Goal: Task Accomplishment & Management: Use online tool/utility

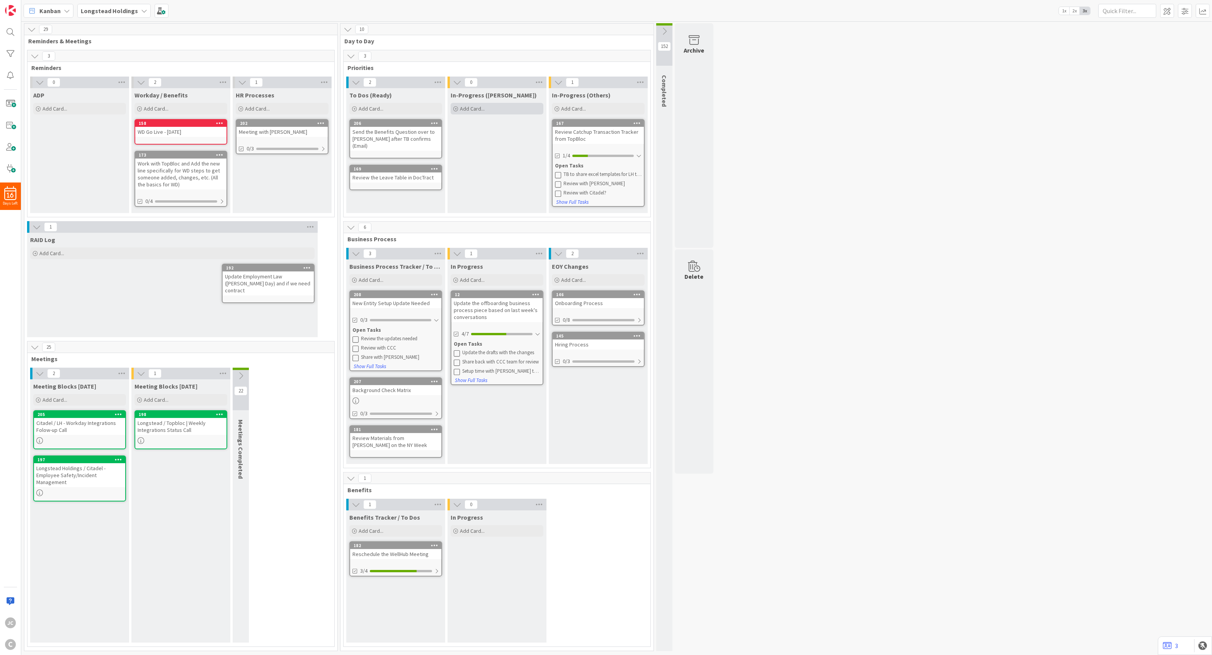
click at [491, 109] on div "Add Card..." at bounding box center [497, 109] width 93 height 12
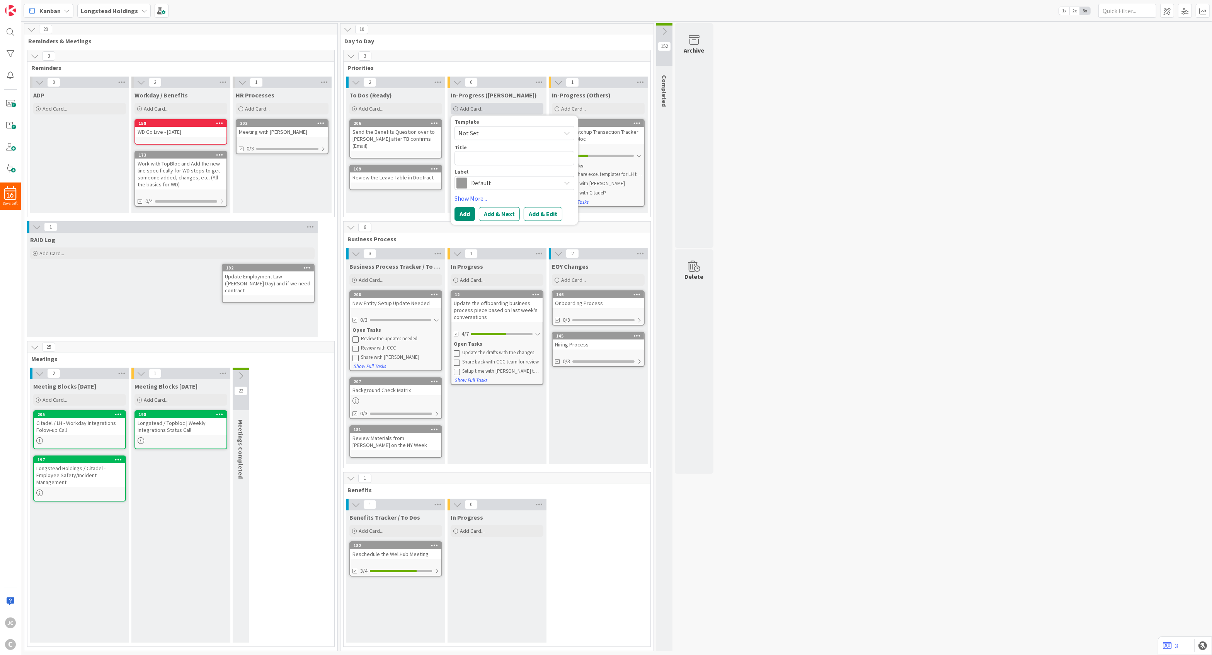
type textarea "x"
type textarea "C"
type textarea "x"
type textarea "Co"
type textarea "x"
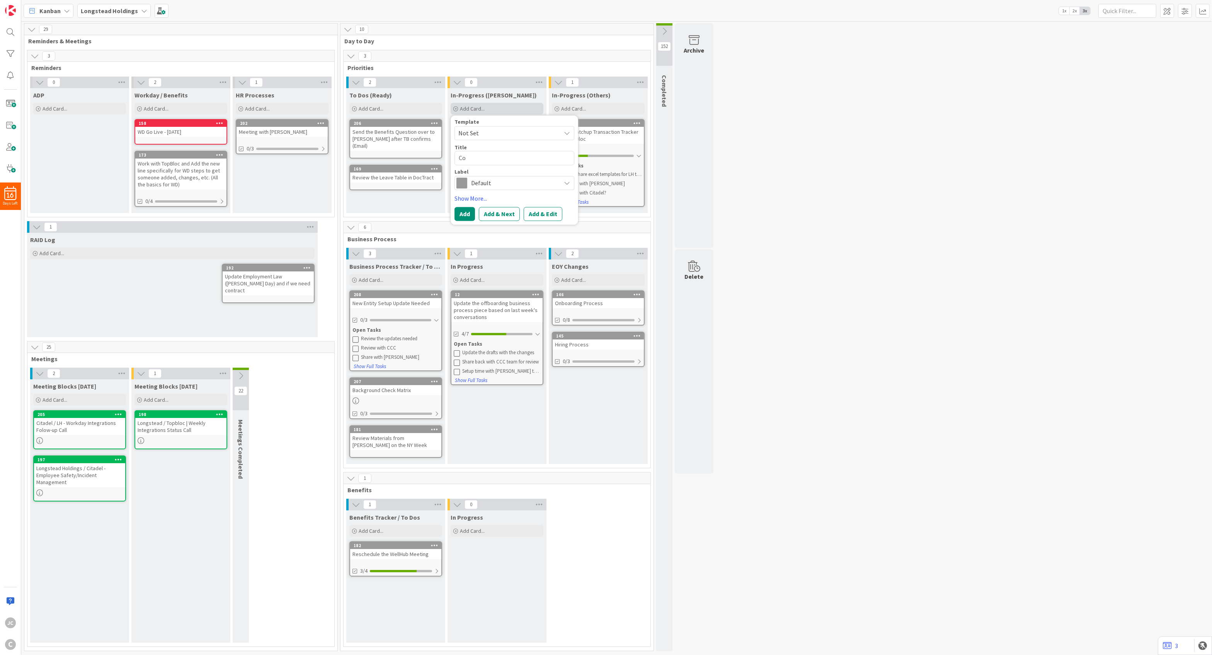
type textarea "Com"
type textarea "x"
type textarea "Comp"
type textarea "x"
type textarea "Compl"
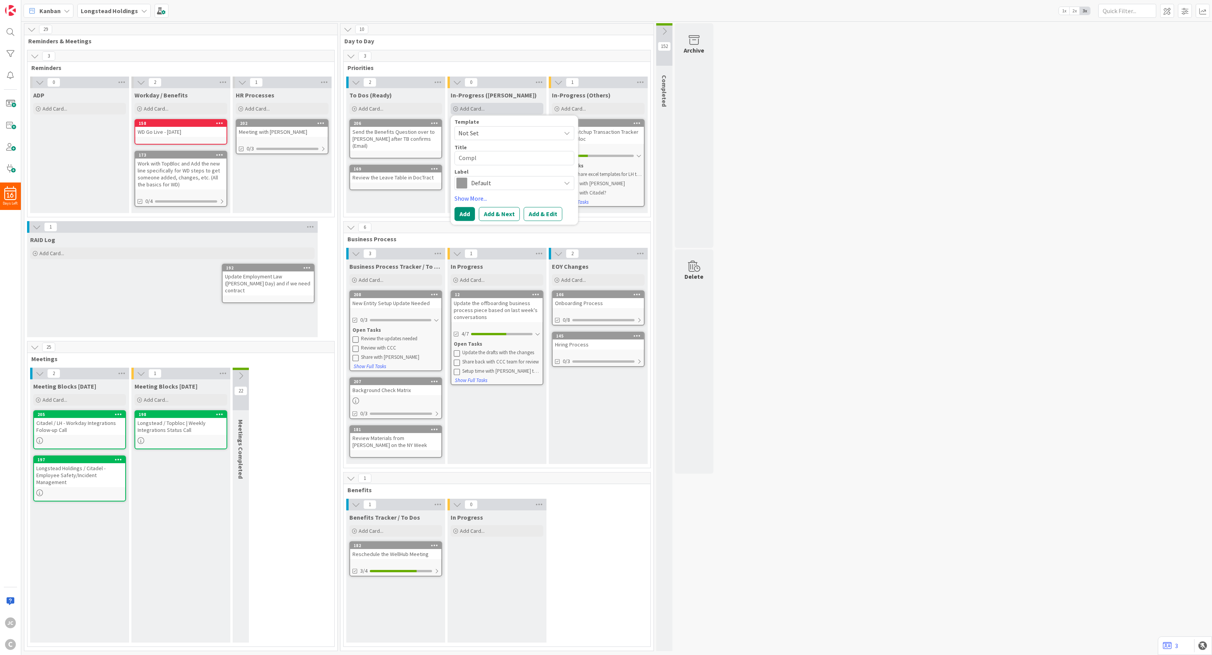
type textarea "x"
type textarea "Comple"
type textarea "x"
type textarea "Complet"
type textarea "x"
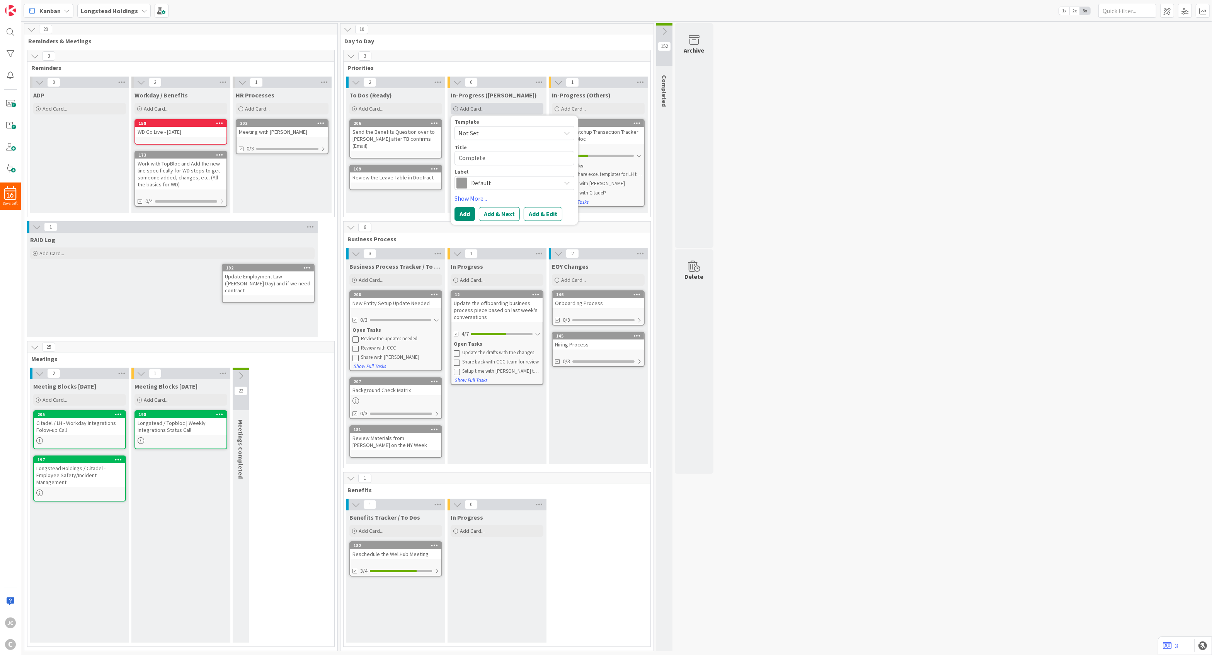
type textarea "Complete"
type textarea "x"
type textarea "Complete S"
type textarea "x"
type textarea "Complete St"
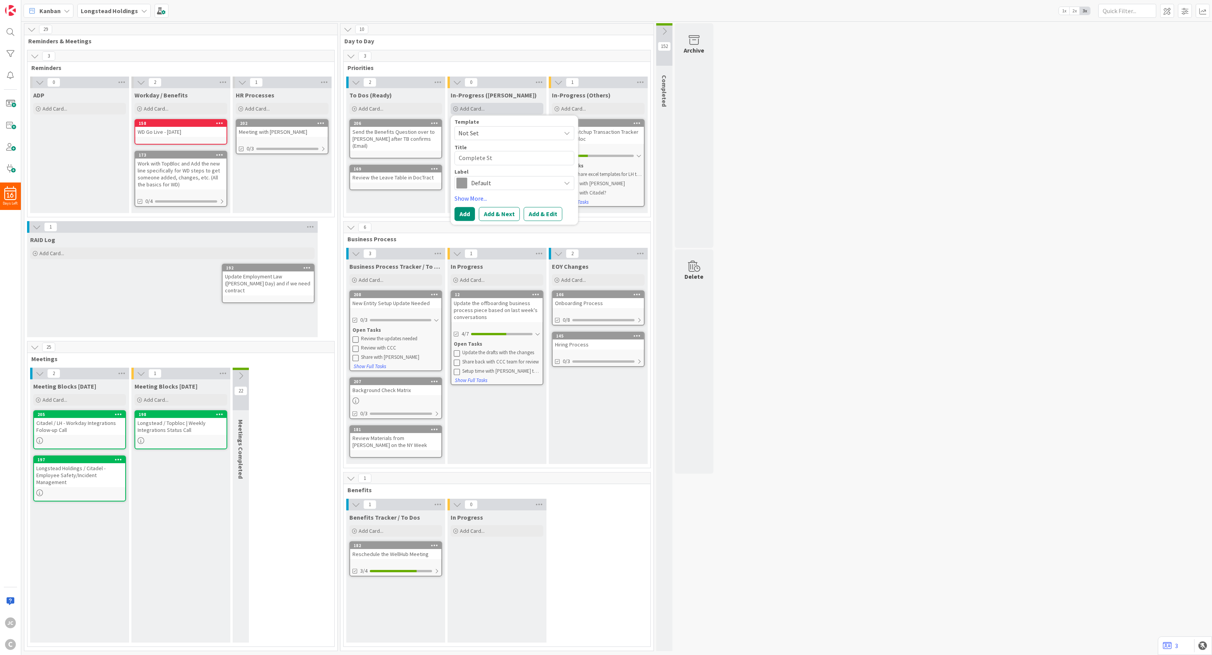
type textarea "x"
type textarea "Complete Sta"
type textarea "x"
type textarea "Complete Stat"
type textarea "x"
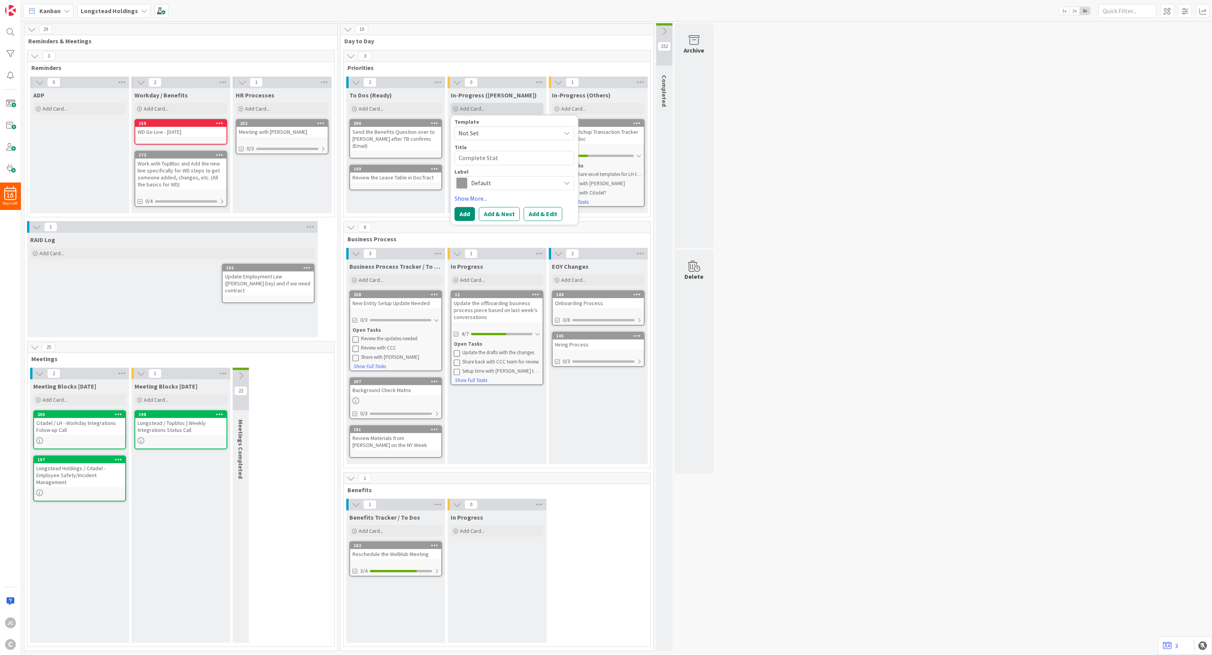
type textarea "Complete Statu"
type textarea "x"
type textarea "Complete Status"
type textarea "x"
type textarea "Complete Status"
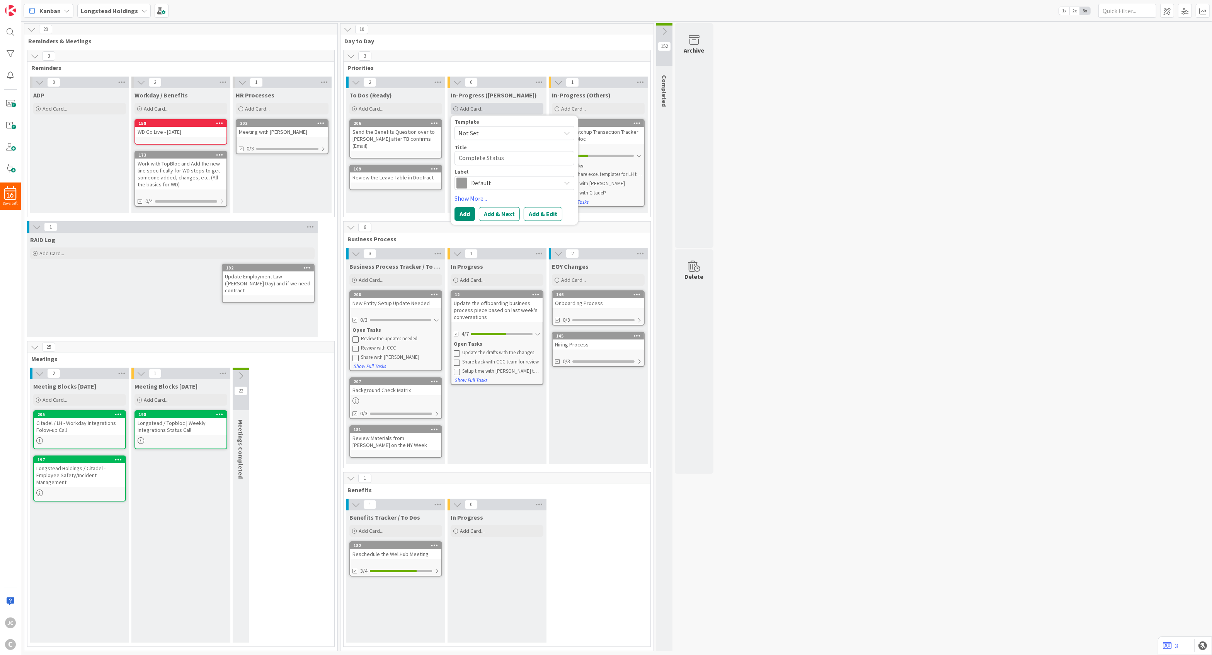
type textarea "x"
type textarea "Complete Status R"
type textarea "x"
type textarea "Complete Status Re"
type textarea "x"
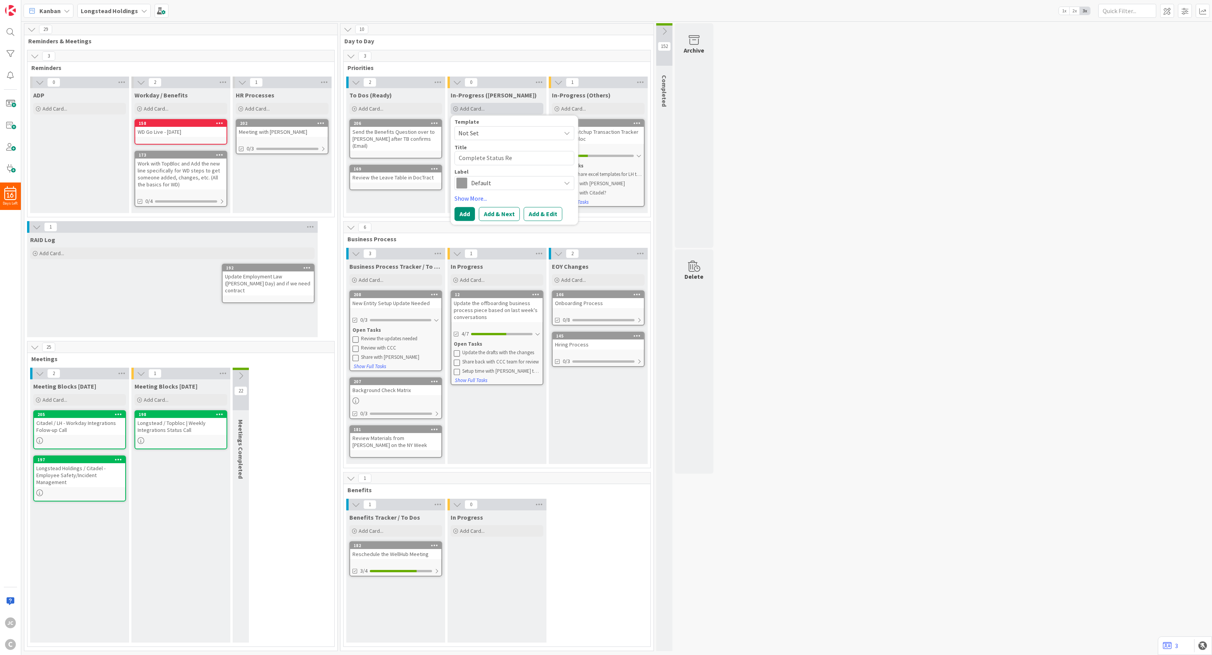
type textarea "Complete Status Rep"
type textarea "x"
type textarea "Complete Status Repo"
type textarea "x"
type textarea "Complete Status Repor"
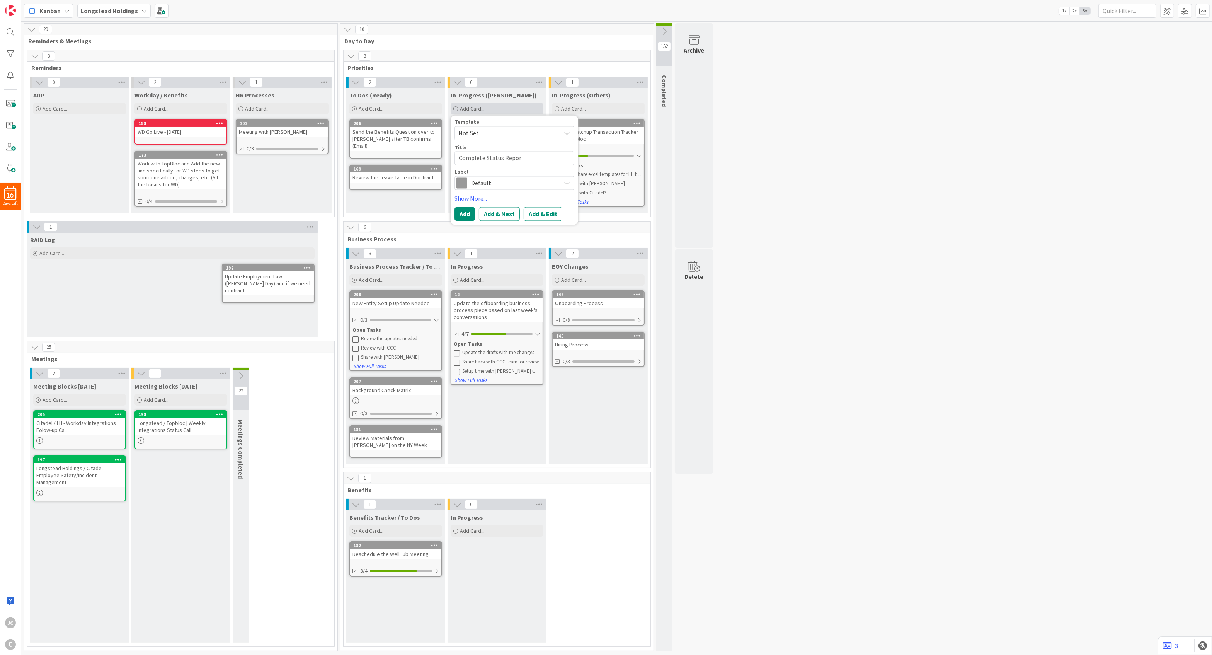
type textarea "x"
type textarea "Complete Status Report"
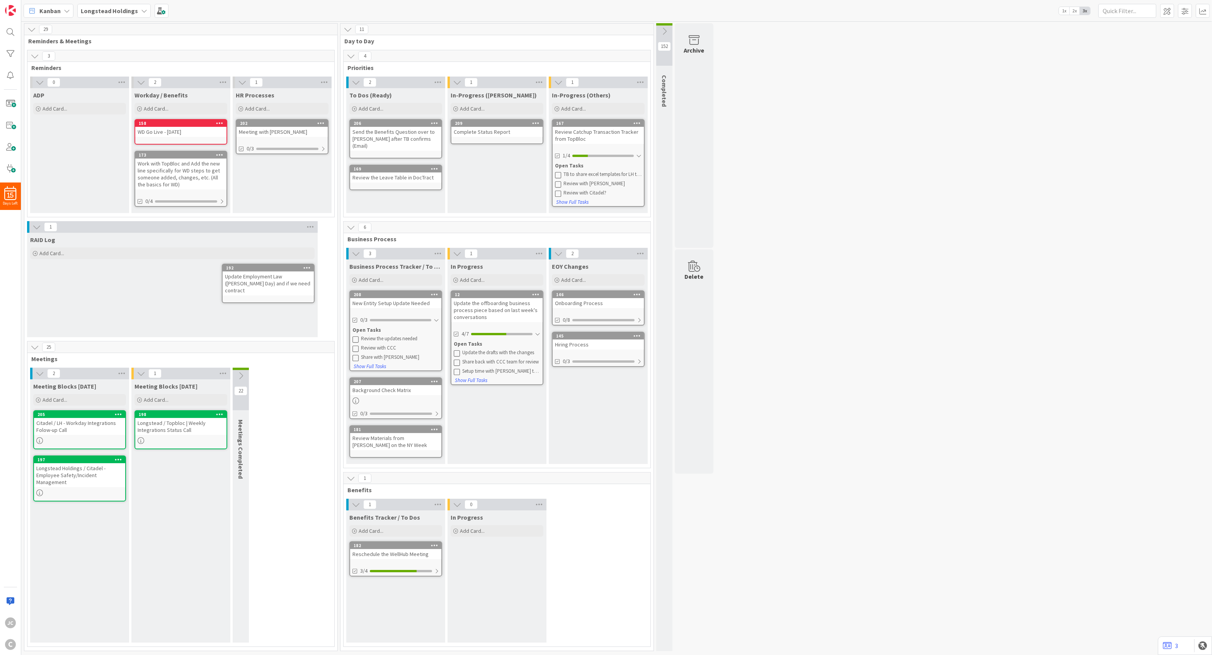
click at [495, 189] on div "In-Progress ([PERSON_NAME]) Add Card... Template Not Set Title 0 / 128 Label De…" at bounding box center [497, 150] width 99 height 125
